Goal: Task Accomplishment & Management: Complete application form

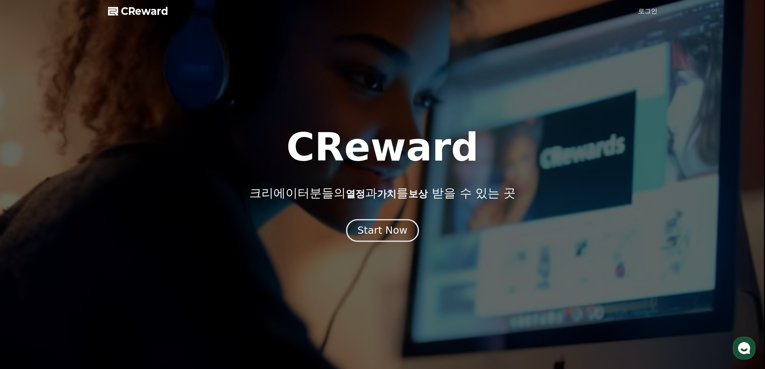
click at [387, 233] on div "Start Now" at bounding box center [382, 231] width 50 height 14
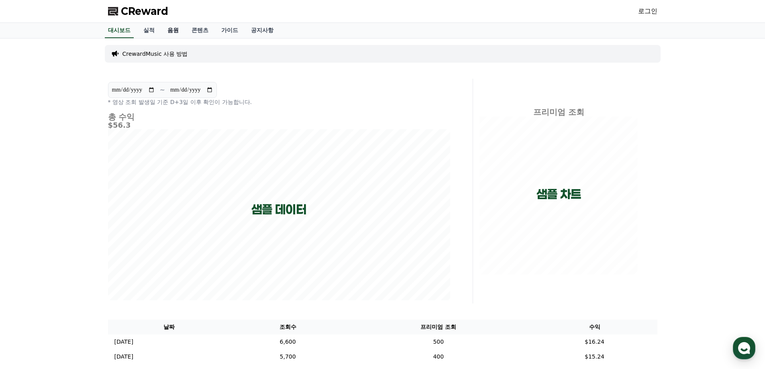
click at [178, 33] on link "음원" at bounding box center [173, 30] width 24 height 15
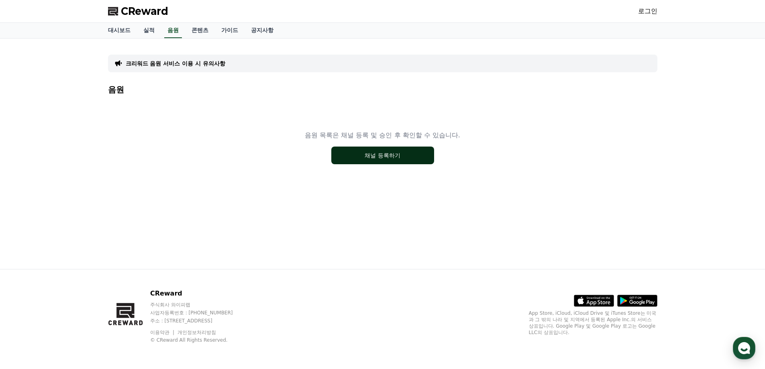
click at [356, 160] on button "채널 등록하기" at bounding box center [382, 156] width 103 height 18
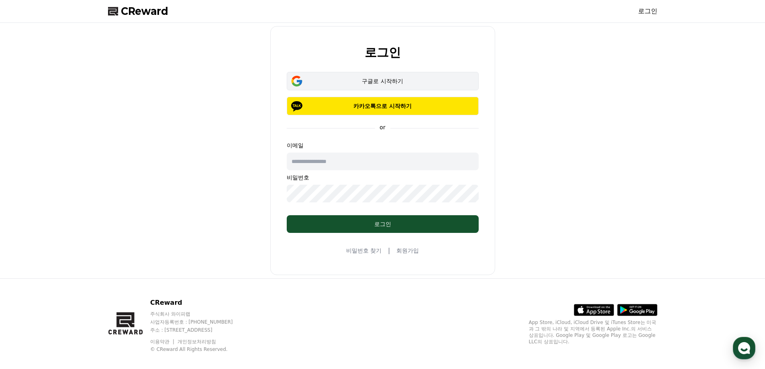
click at [367, 82] on div "구글로 시작하기" at bounding box center [382, 81] width 169 height 8
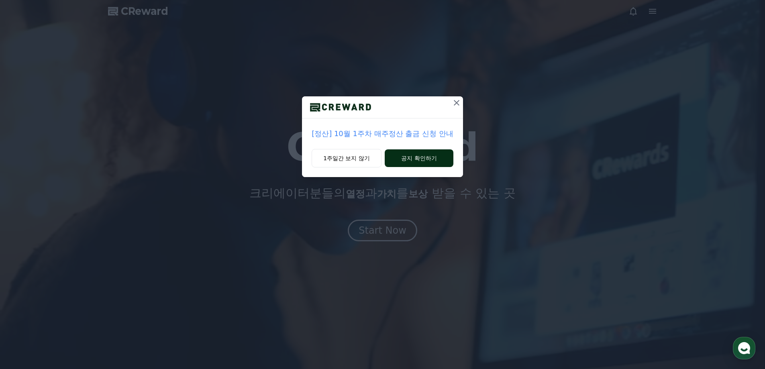
click at [409, 162] on button "공지 확인하기" at bounding box center [419, 158] width 69 height 18
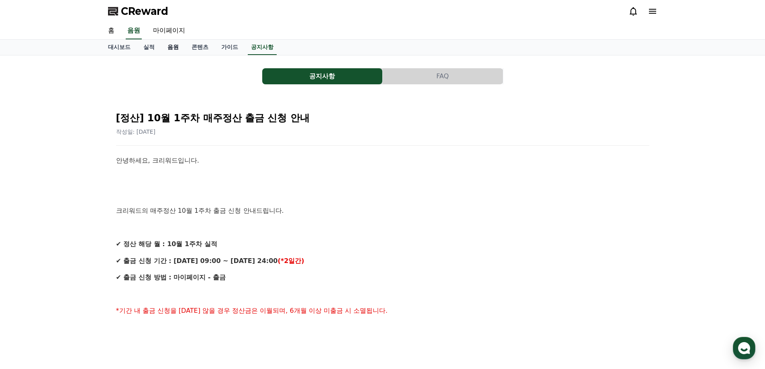
click at [173, 53] on link "음원" at bounding box center [173, 47] width 24 height 15
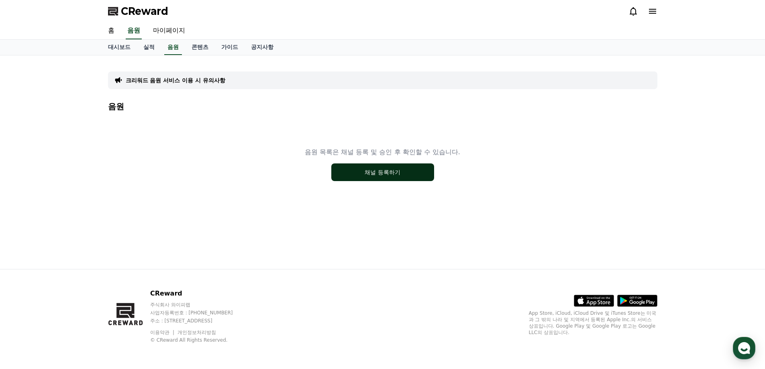
click at [363, 178] on button "채널 등록하기" at bounding box center [382, 172] width 103 height 18
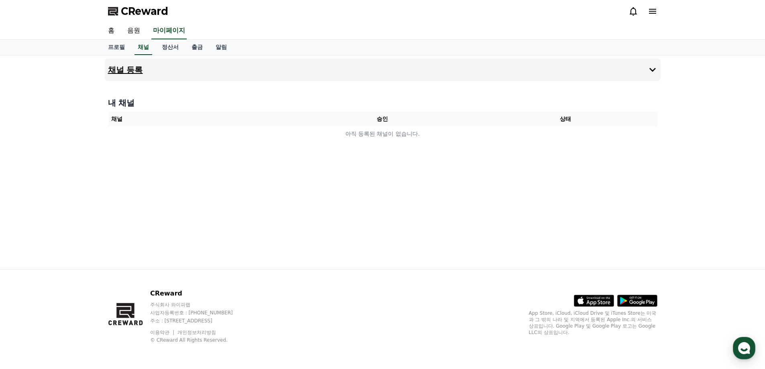
click at [140, 74] on h4 "채널 등록" at bounding box center [125, 69] width 35 height 9
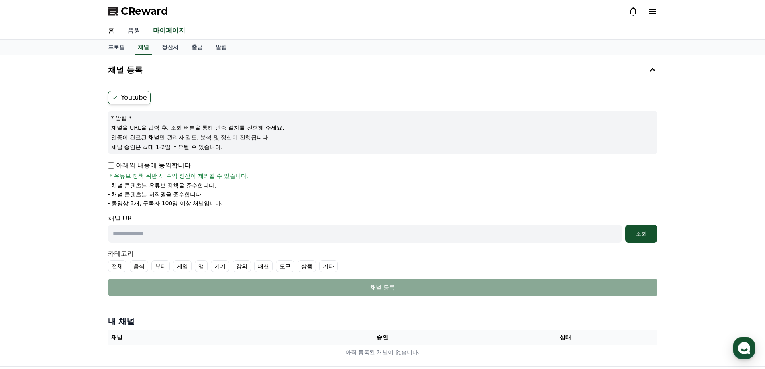
click at [133, 29] on link "음원" at bounding box center [134, 30] width 26 height 17
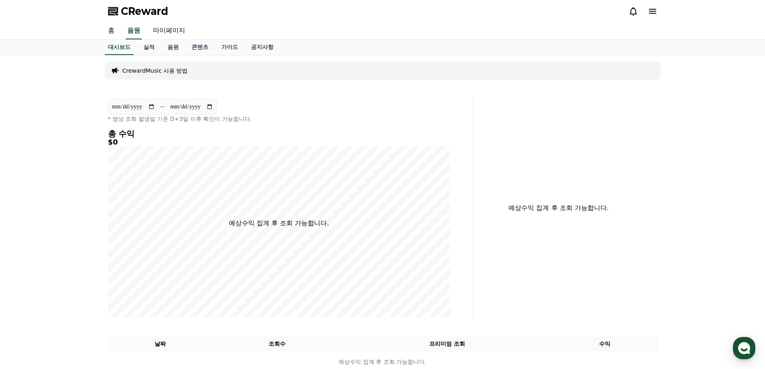
click at [109, 35] on link "홈" at bounding box center [111, 30] width 19 height 17
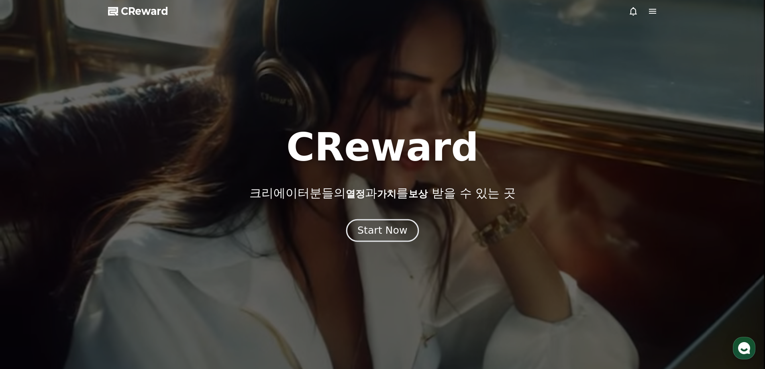
click at [377, 235] on div "Start Now" at bounding box center [382, 231] width 50 height 14
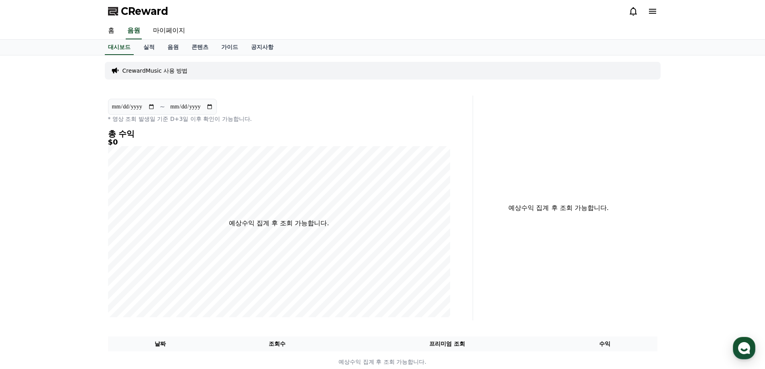
click at [141, 7] on span "CReward" at bounding box center [144, 11] width 47 height 13
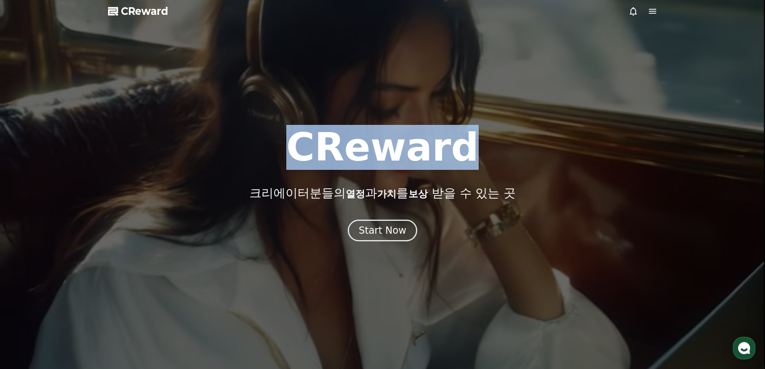
drag, startPoint x: 461, startPoint y: 149, endPoint x: 266, endPoint y: 149, distance: 194.8
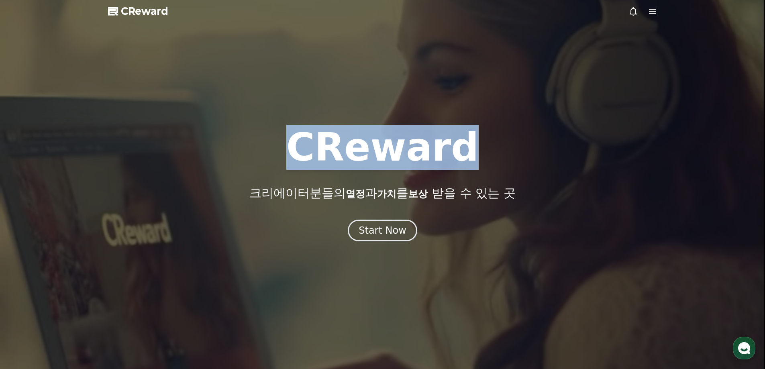
click at [266, 149] on div "CReward 크리에이터분들의 열정 과 가치 를 보상 받을 수 있는 곳" at bounding box center [382, 164] width 765 height 72
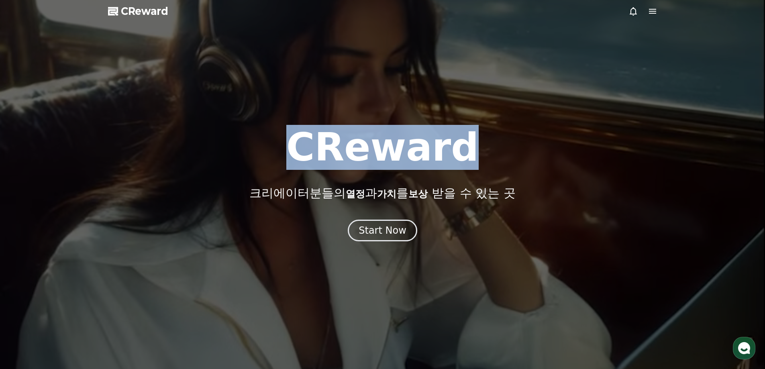
copy h1 "CReward"
